Goal: Information Seeking & Learning: Check status

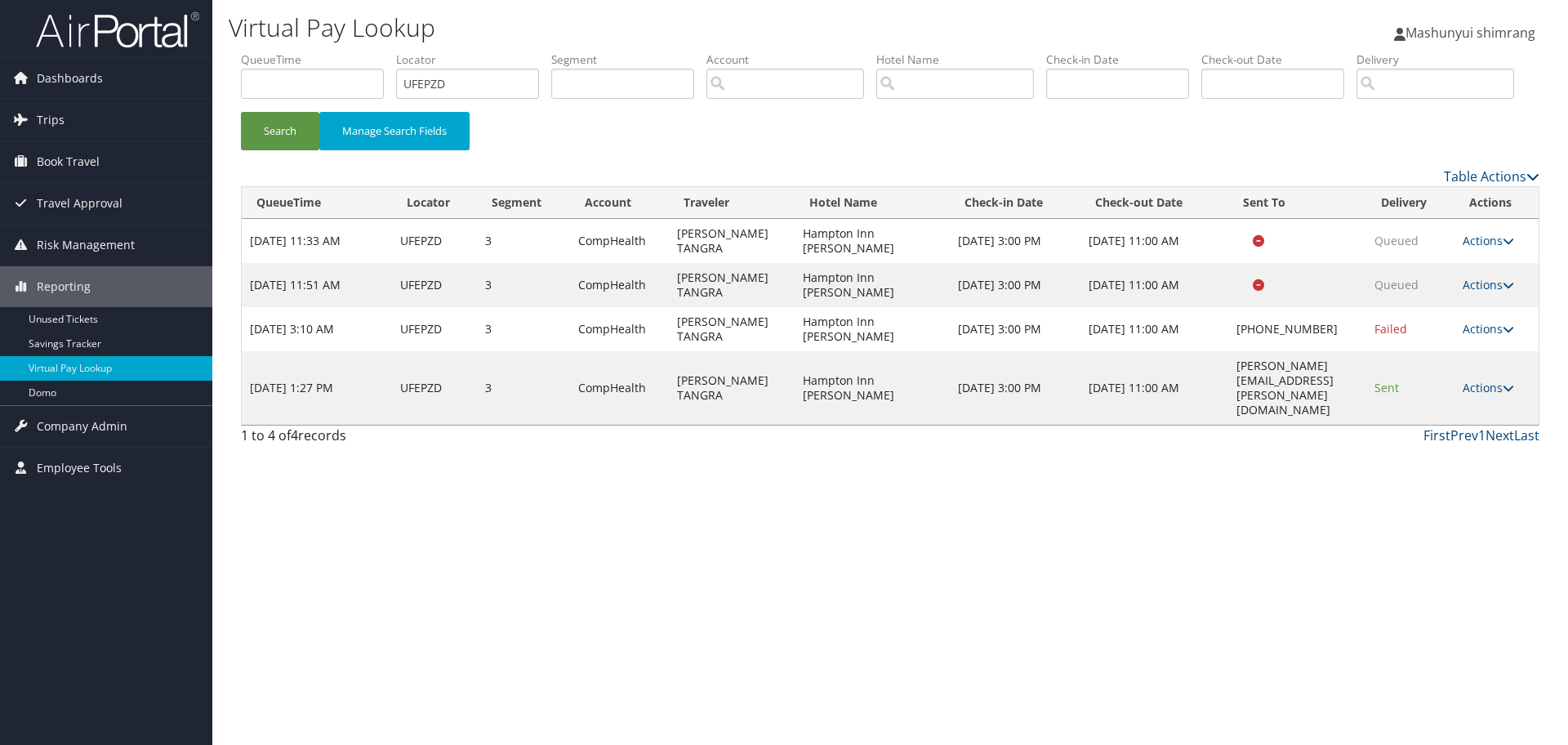
click at [72, 26] on img at bounding box center [117, 30] width 163 height 38
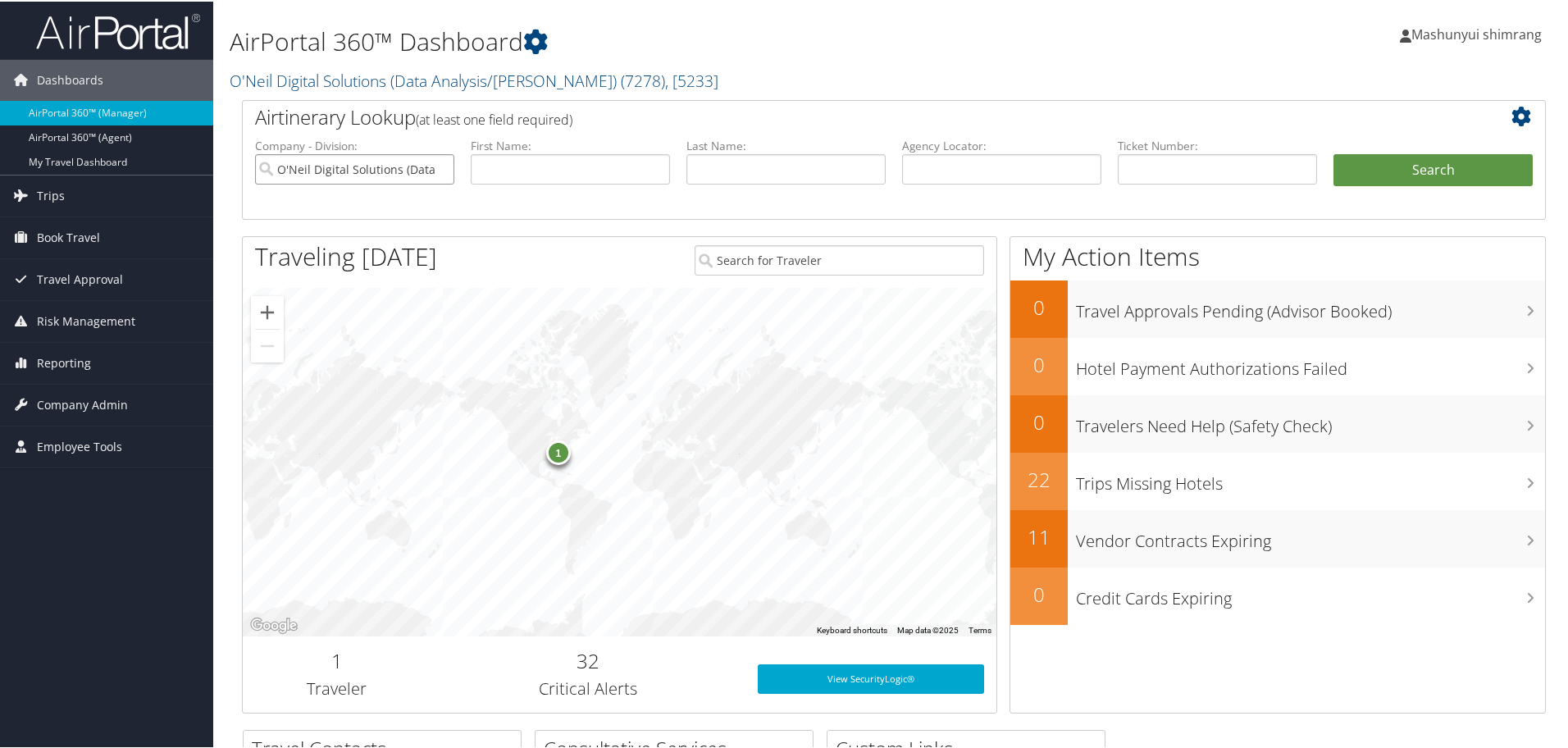
click at [437, 169] on input "O'Neil Digital Solutions (Data Analysis/William O'Neil)" at bounding box center [354, 168] width 199 height 31
click at [987, 154] on input "text" at bounding box center [1001, 168] width 199 height 31
paste input "DLMLFT"
type input "DLMLFT"
click at [1425, 170] on button "Search" at bounding box center [1433, 169] width 199 height 33
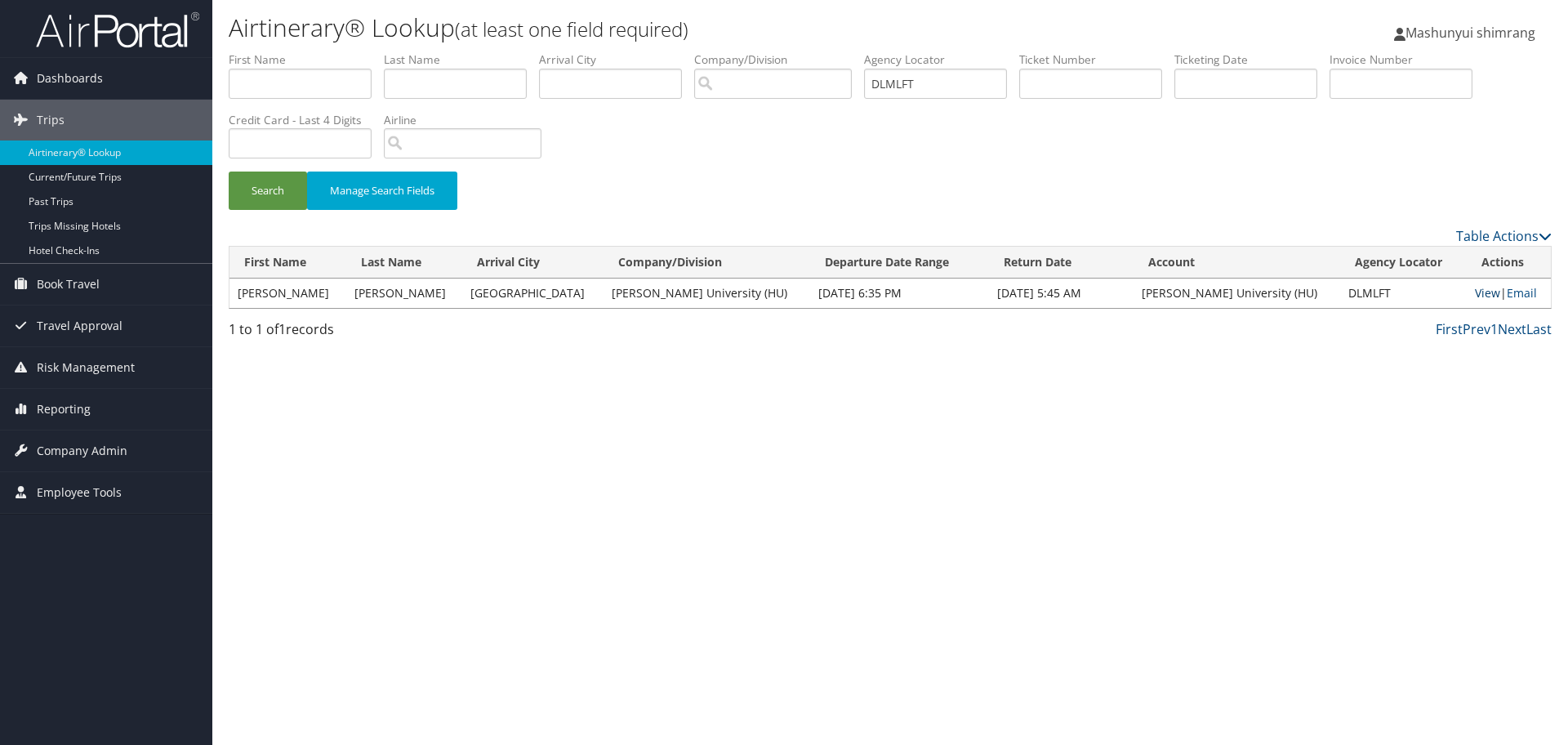
click at [1475, 292] on link "View" at bounding box center [1488, 293] width 26 height 15
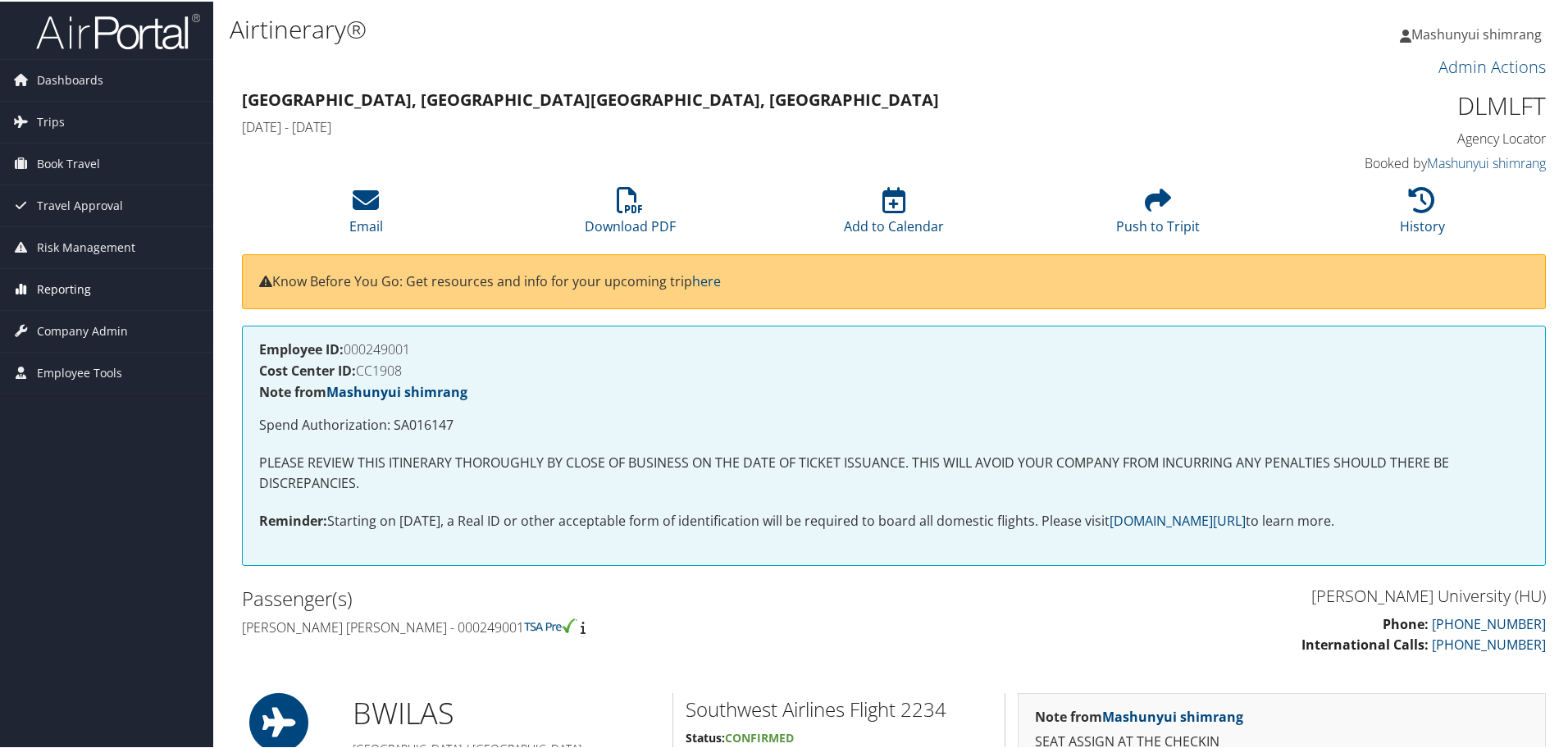
click at [55, 294] on span "Reporting" at bounding box center [64, 287] width 55 height 41
click at [94, 425] on span "Company Admin" at bounding box center [82, 428] width 91 height 41
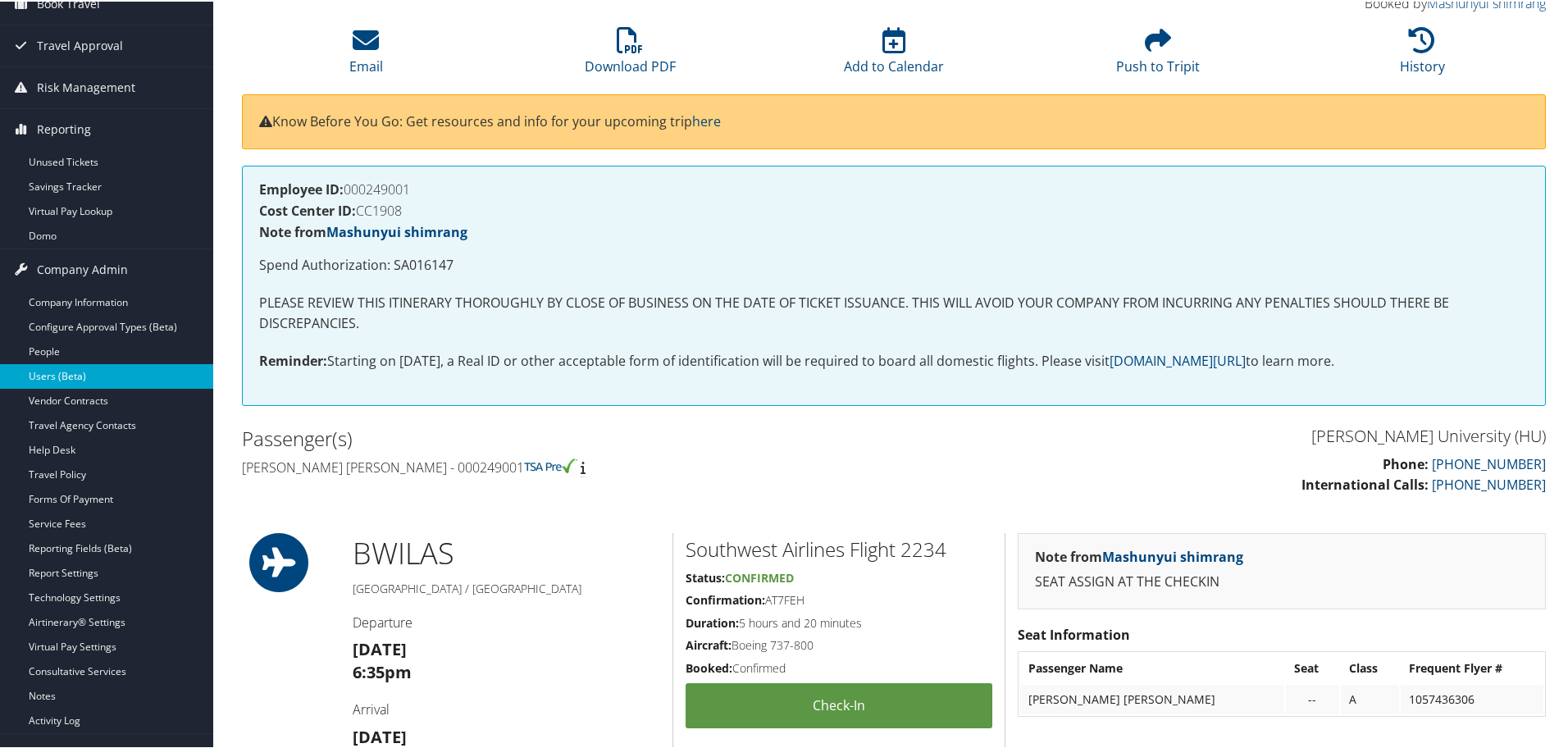
scroll to position [205, 0]
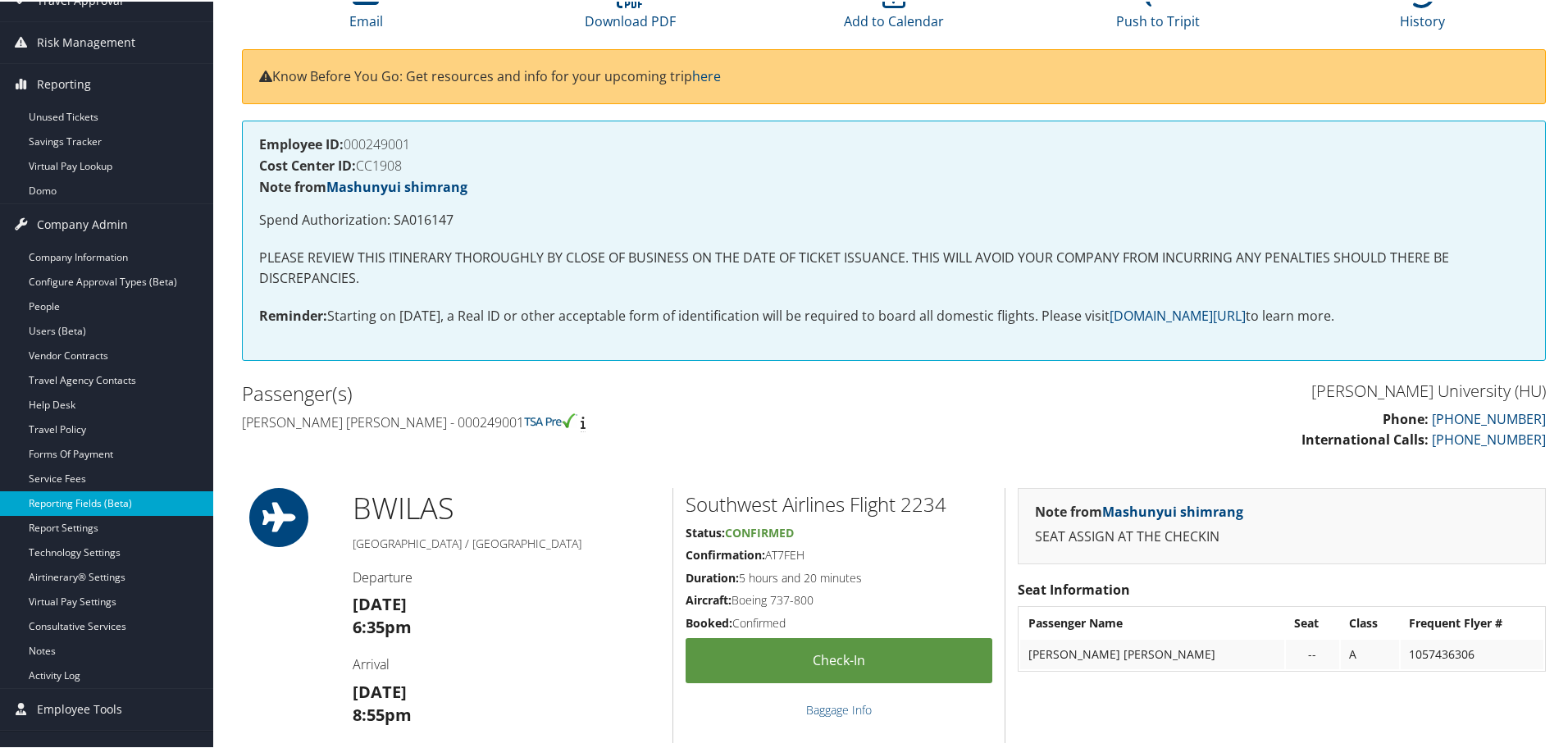
click at [78, 498] on link "Reporting Fields (Beta)" at bounding box center [106, 502] width 213 height 25
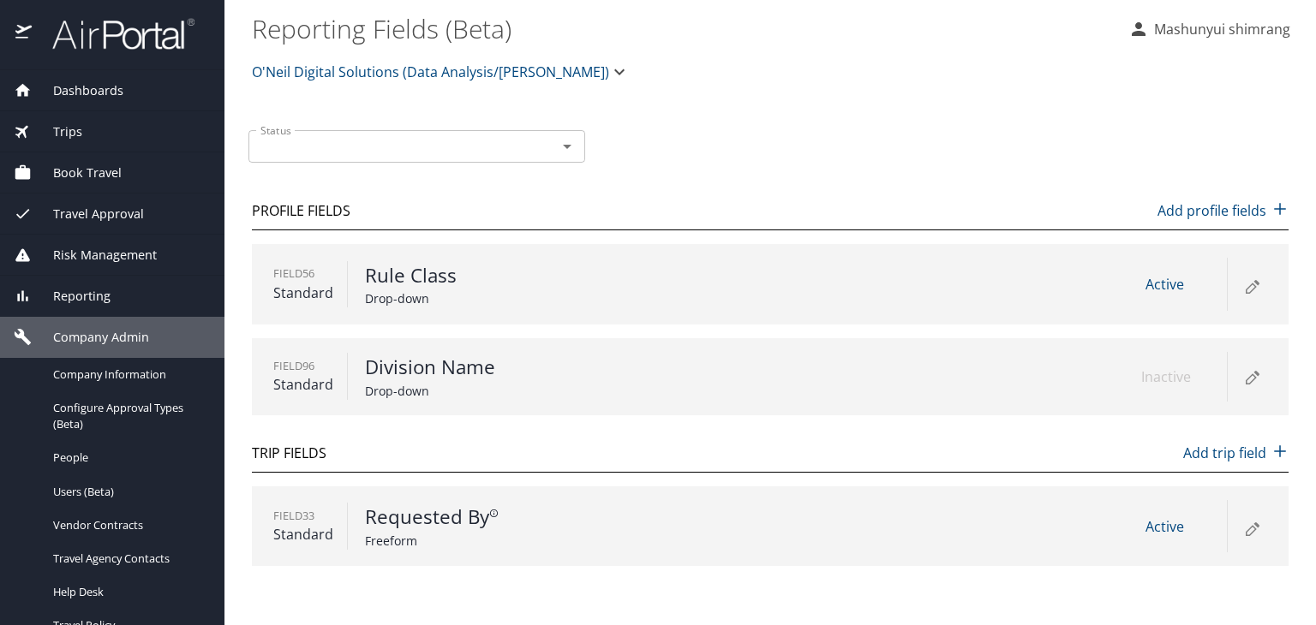
click at [101, 300] on span "Reporting" at bounding box center [71, 296] width 79 height 19
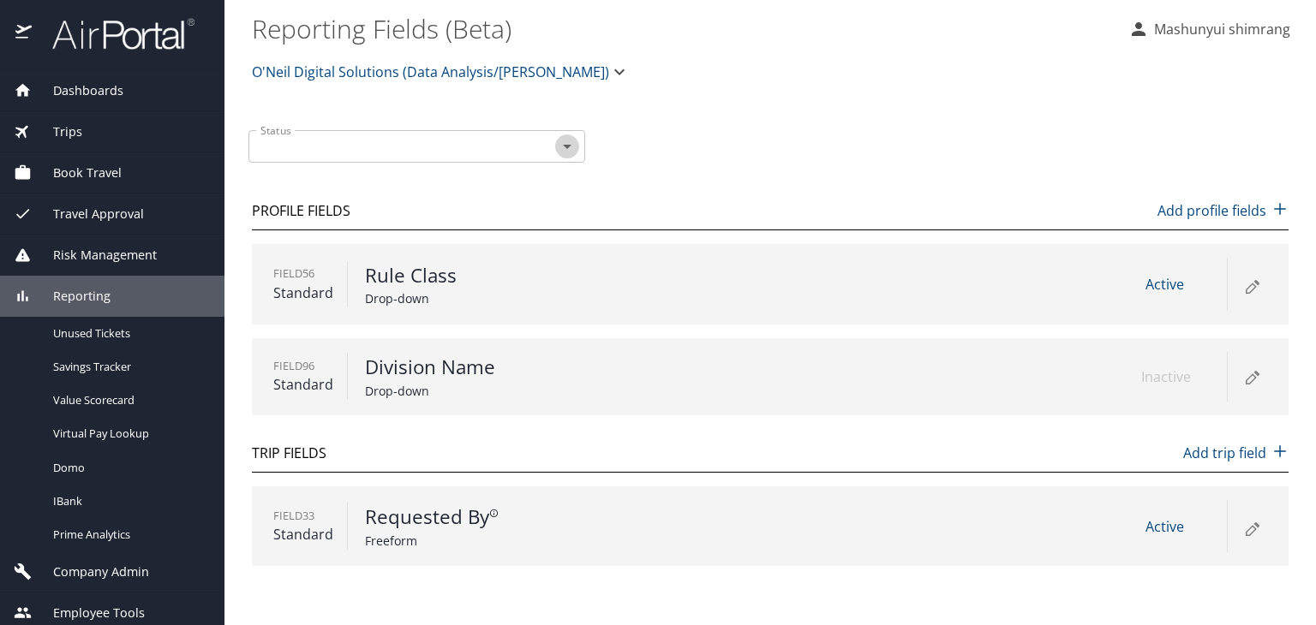
click at [558, 144] on icon "Open" at bounding box center [567, 146] width 21 height 21
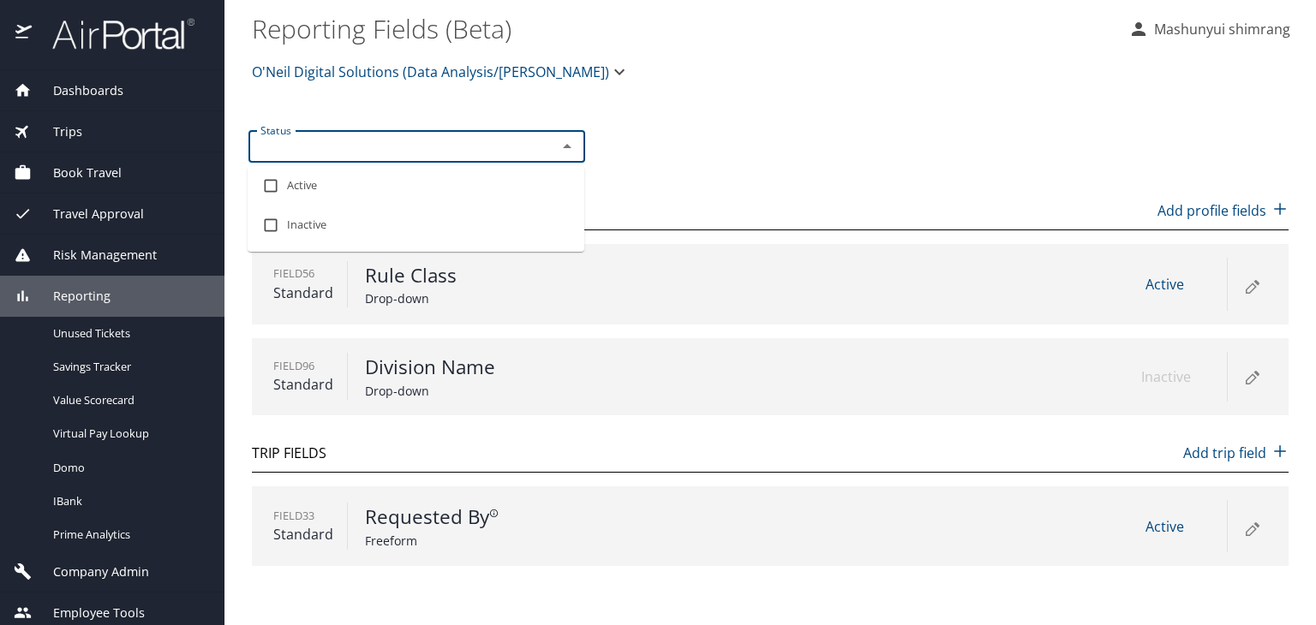
click at [740, 152] on div "Status Status" at bounding box center [767, 144] width 1050 height 57
